Goal: Navigation & Orientation: Find specific page/section

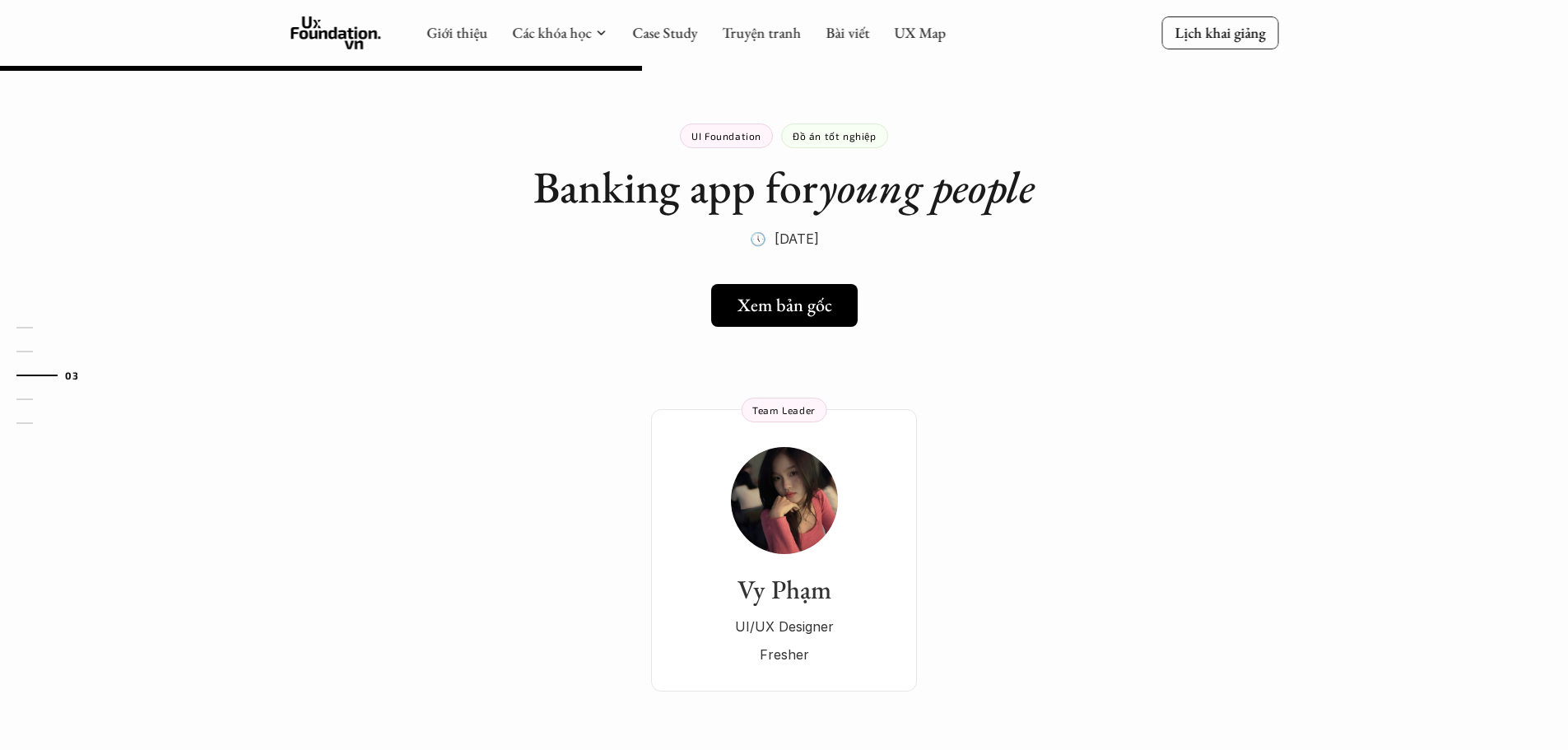
scroll to position [659, 0]
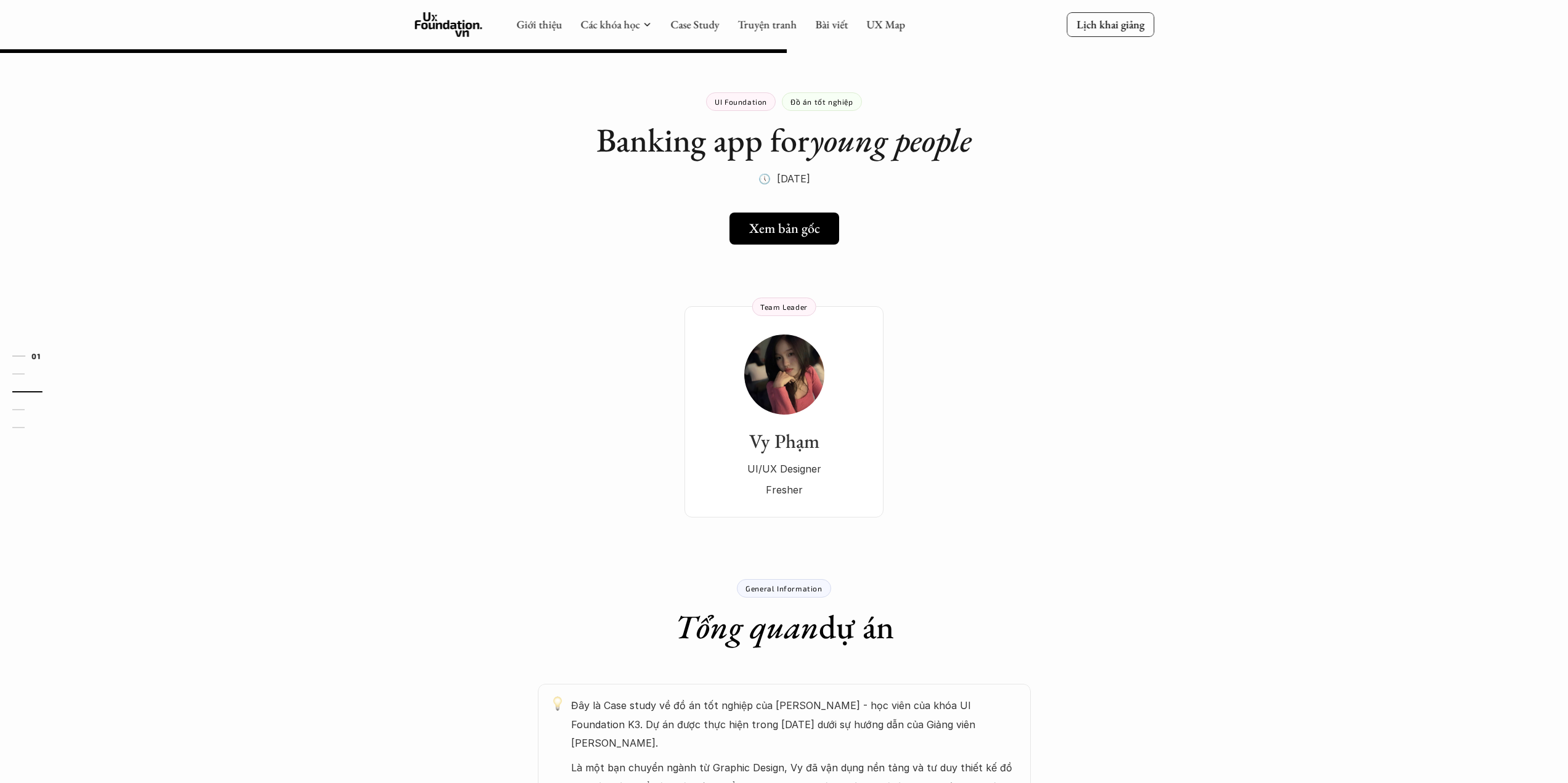
scroll to position [493, 0]
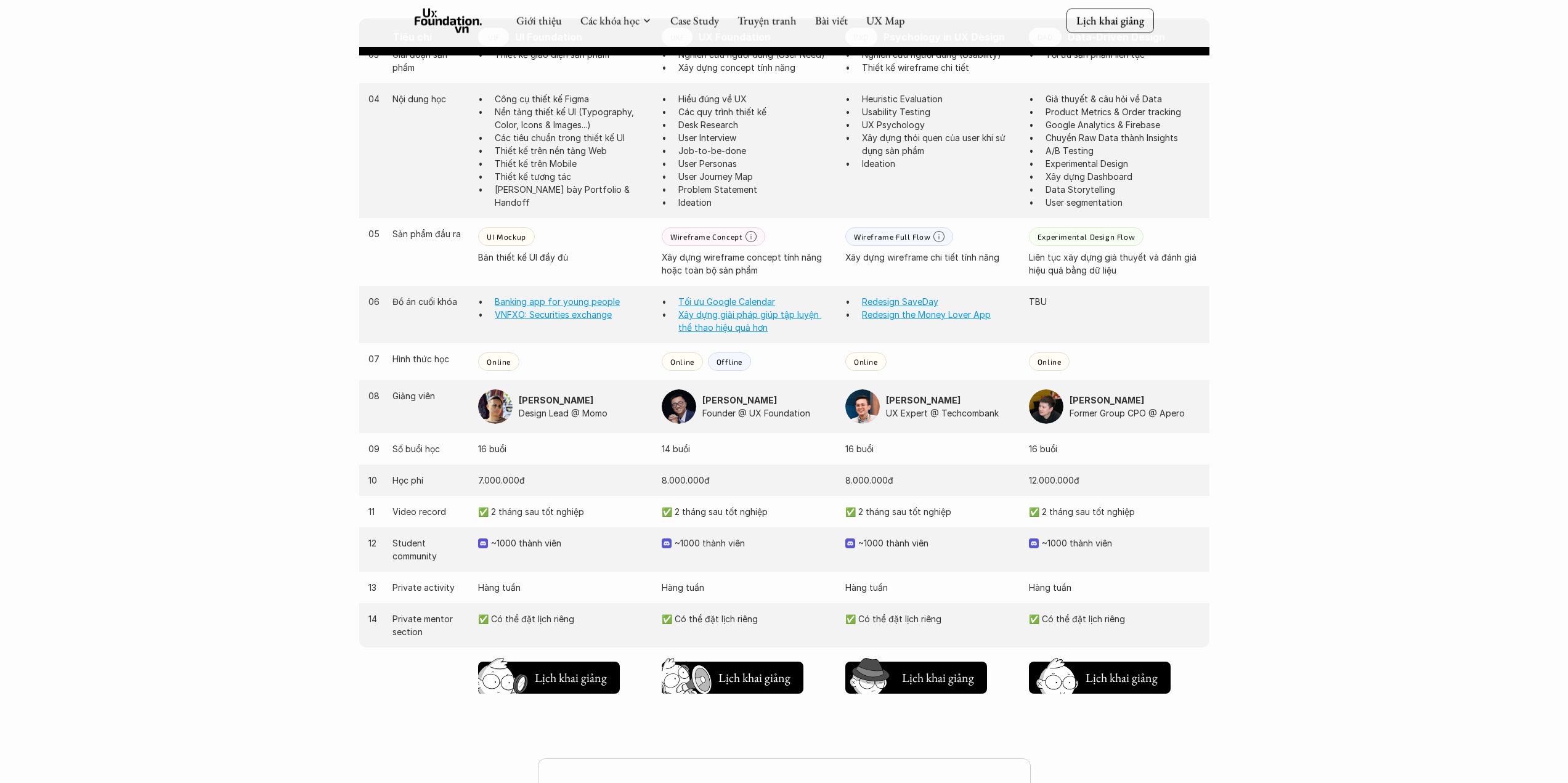
scroll to position [900, 0]
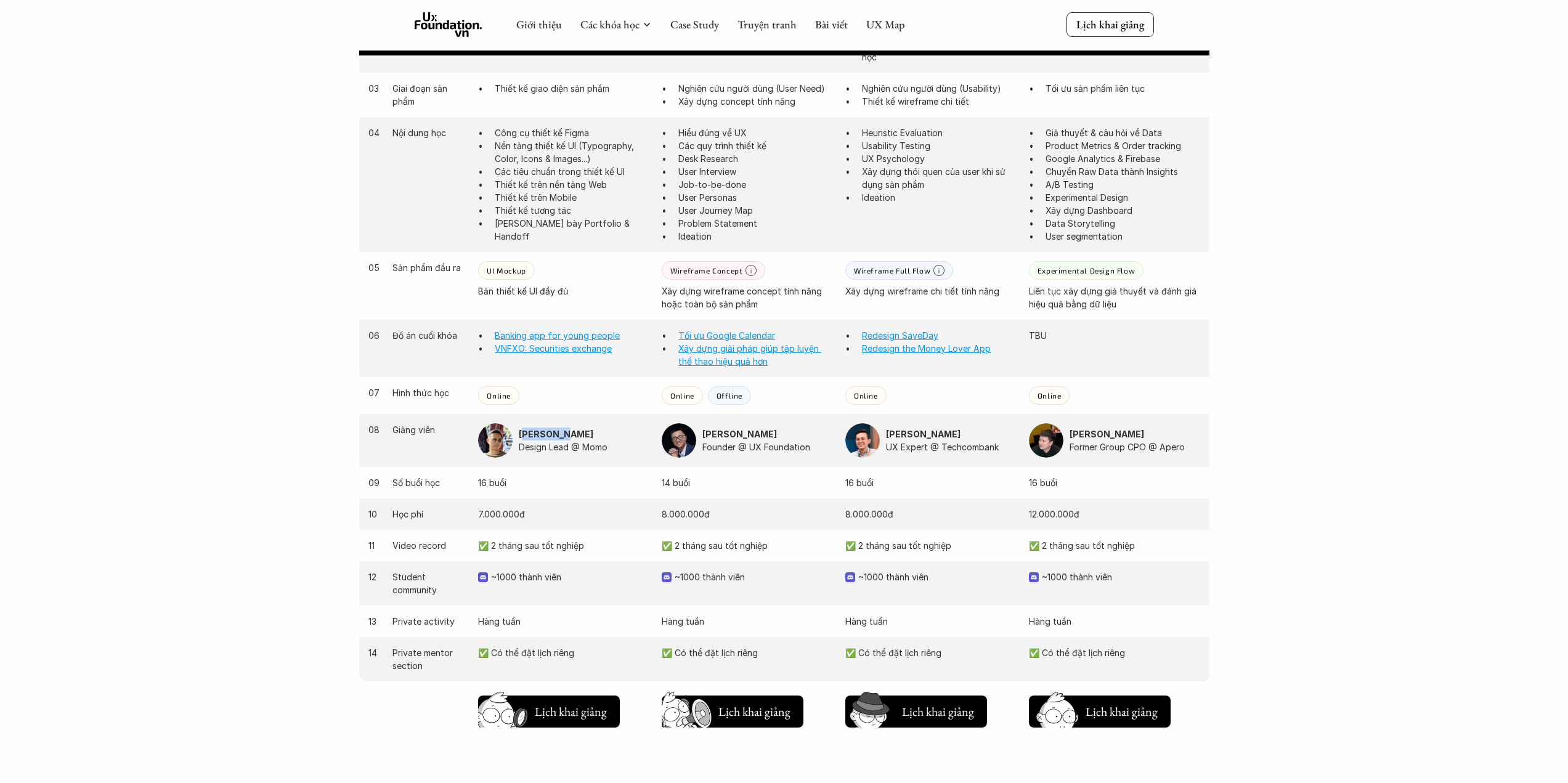
drag, startPoint x: 526, startPoint y: 434, endPoint x: 567, endPoint y: 431, distance: 41.1
click at [567, 431] on strong "Nguyễn Hoàng Anh" at bounding box center [556, 434] width 75 height 11
click at [674, 442] on img at bounding box center [679, 440] width 35 height 35
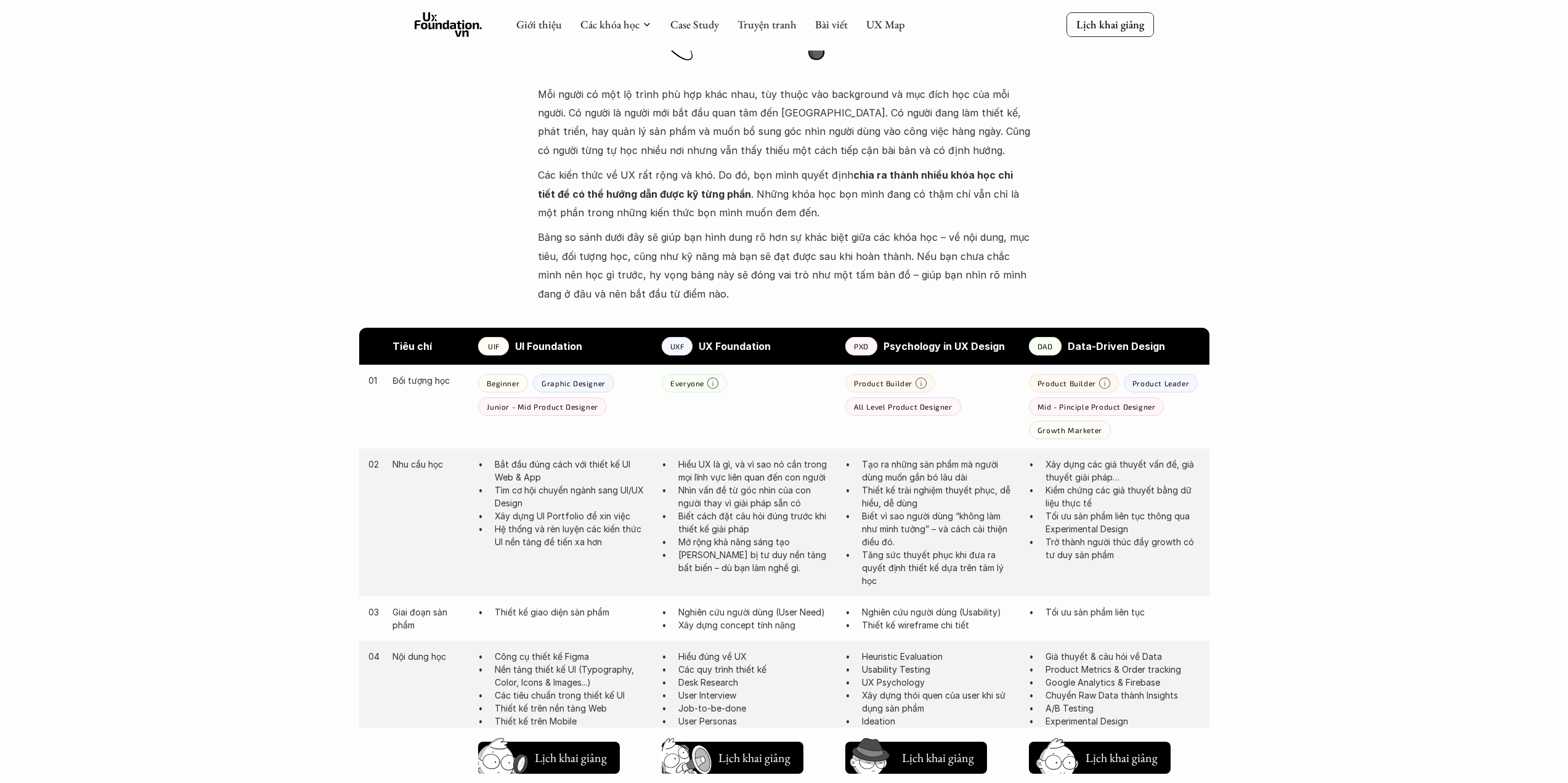
scroll to position [0, 0]
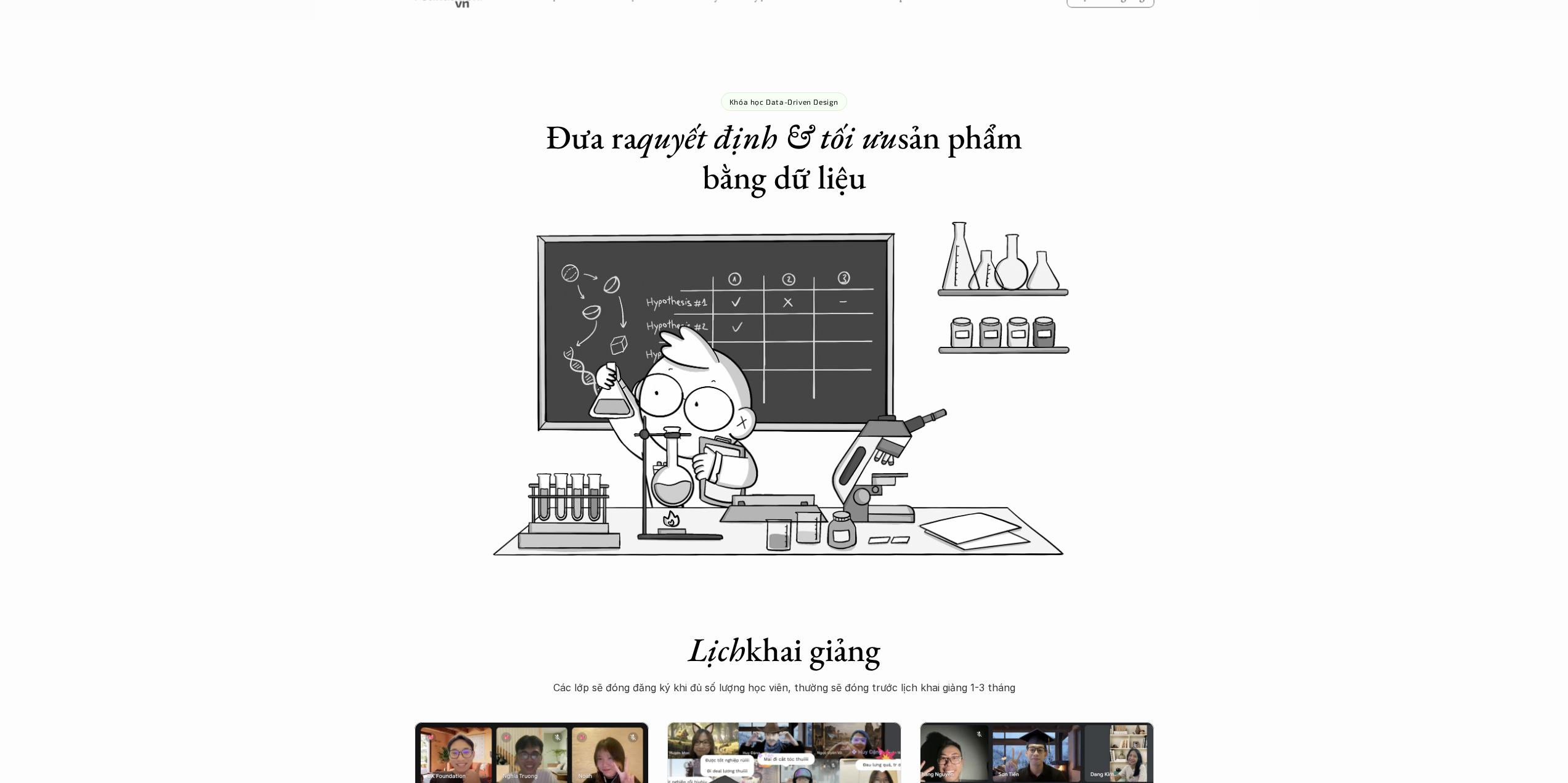
scroll to position [4311, 0]
